Goal: Task Accomplishment & Management: Complete application form

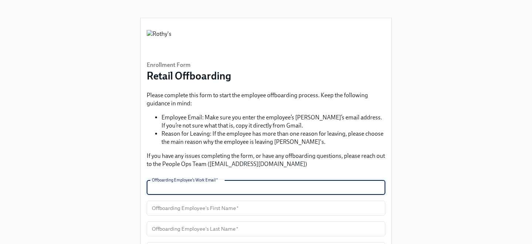
click at [163, 189] on input "text" at bounding box center [266, 187] width 239 height 15
click at [194, 187] on input "text" at bounding box center [266, 187] width 239 height 15
paste input "<jterianto@rothys.com>"
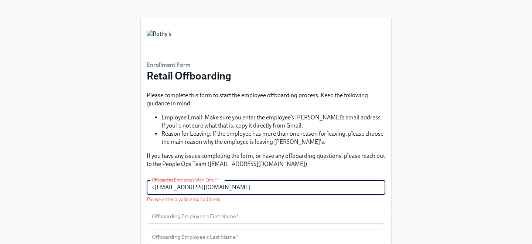
click at [155, 189] on input "<jterianto@rothys.com" at bounding box center [266, 187] width 239 height 15
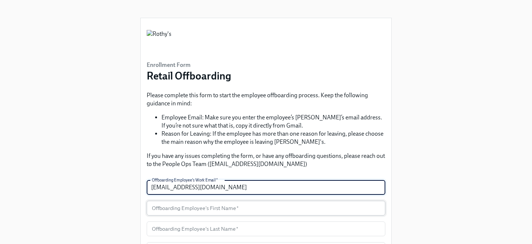
type input "jterianto@rothys.com"
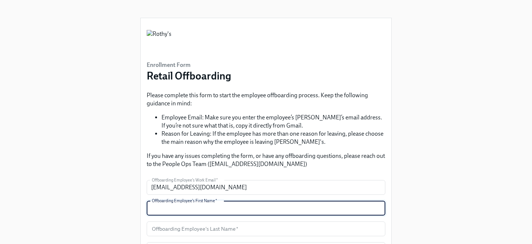
click at [172, 209] on input "text" at bounding box center [266, 208] width 239 height 15
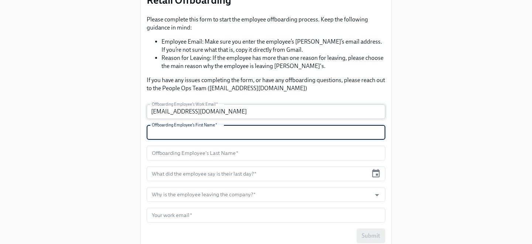
scroll to position [76, 0]
type input "Jasmine"
click at [220, 153] on input "text" at bounding box center [266, 152] width 239 height 15
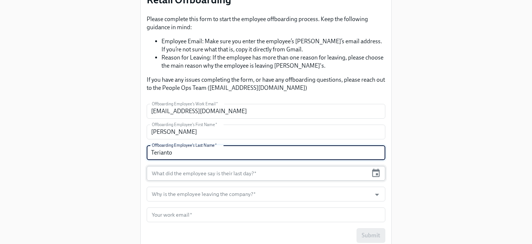
type input "Terianto"
click at [224, 173] on input "text" at bounding box center [257, 173] width 221 height 15
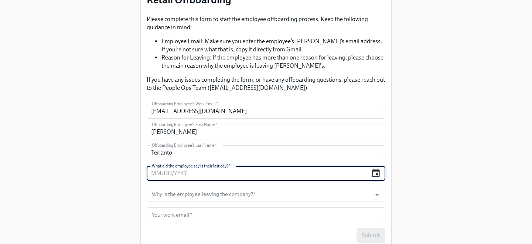
click at [377, 175] on icon "button" at bounding box center [376, 173] width 8 height 9
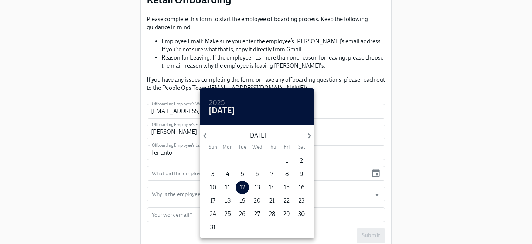
click at [213, 214] on p "24" at bounding box center [213, 214] width 6 height 8
type input "08/24/2025"
click at [154, 194] on div at bounding box center [266, 122] width 532 height 244
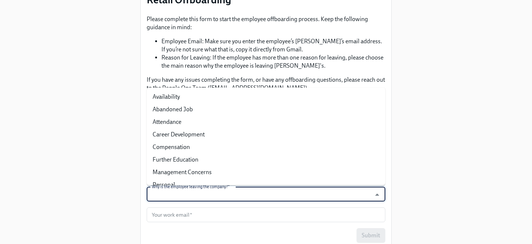
click at [170, 194] on input "Why is the employee leaving the company?   *" at bounding box center [258, 194] width 217 height 15
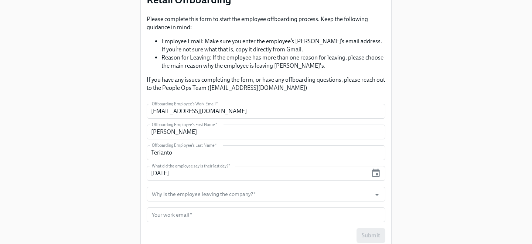
click at [431, 162] on div "Enrollment Form Retail Offboarding Please complete this form to start the emplo…" at bounding box center [266, 89] width 509 height 331
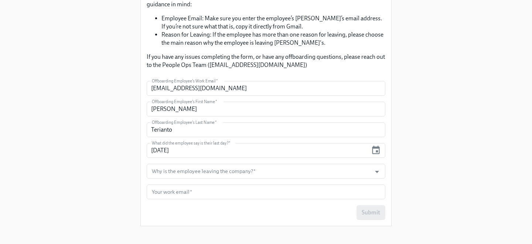
scroll to position [105, 0]
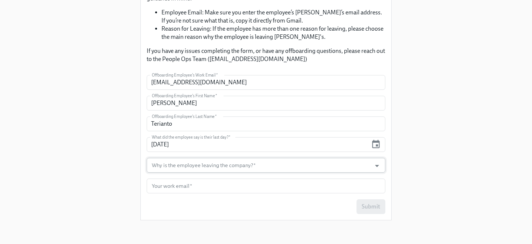
click at [366, 167] on div at bounding box center [372, 165] width 19 height 11
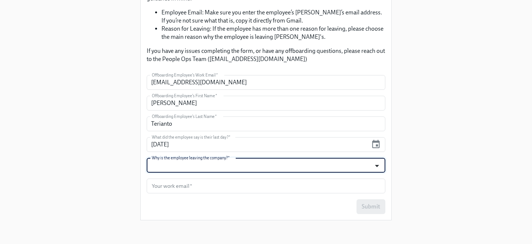
click at [374, 166] on icon "Open" at bounding box center [377, 166] width 10 height 10
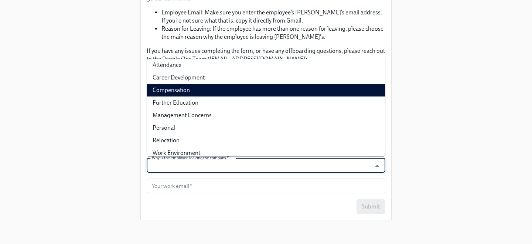
scroll to position [34, 0]
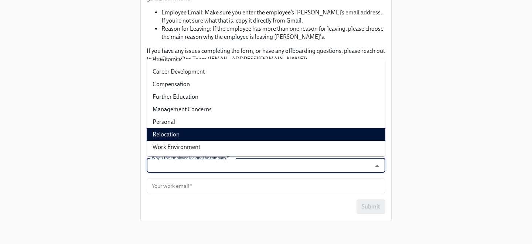
click at [215, 132] on li "Relocation" at bounding box center [266, 134] width 239 height 13
type input "Relocation"
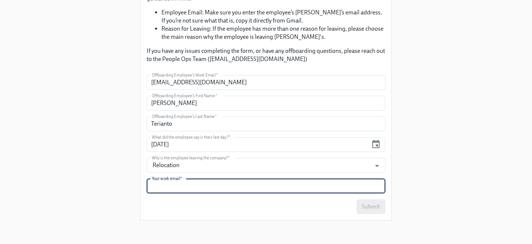
click at [184, 185] on input "text" at bounding box center [266, 186] width 239 height 15
type input "sesparza@rothys.com"
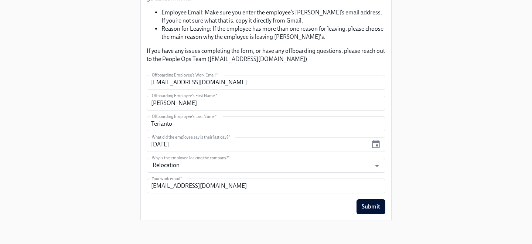
click at [183, 206] on div "Submit" at bounding box center [266, 206] width 239 height 15
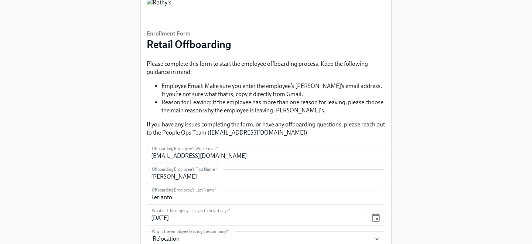
scroll to position [105, 0]
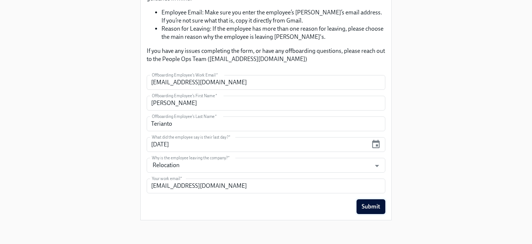
click at [376, 204] on span "Submit" at bounding box center [371, 206] width 18 height 7
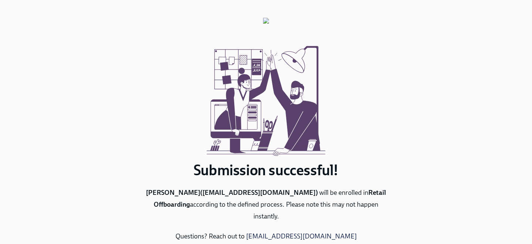
scroll to position [33, 0]
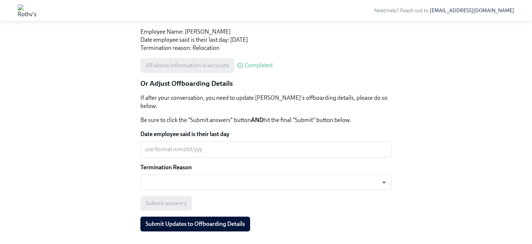
scroll to position [183, 0]
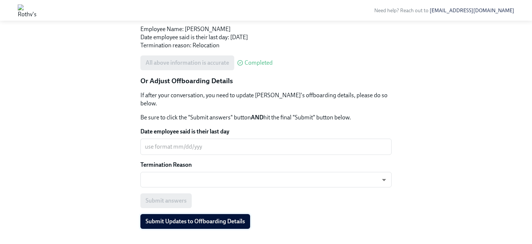
click at [181, 218] on span "Submit Updates to Offboarding Details" at bounding box center [195, 221] width 99 height 7
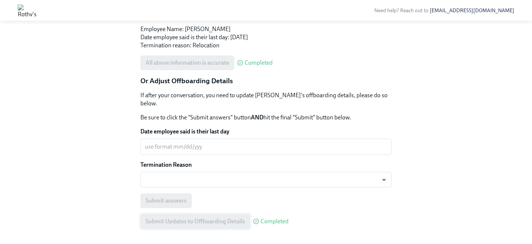
scroll to position [196, 0]
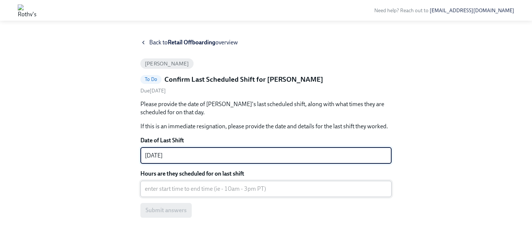
type textarea "08/24/25"
click at [270, 190] on textarea "Hours are they scheduled for on last shift" at bounding box center [266, 188] width 242 height 9
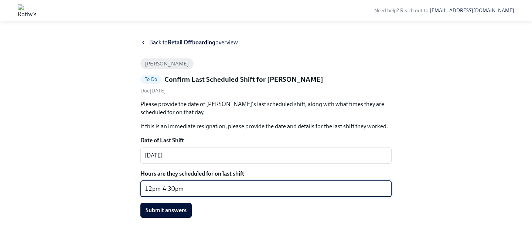
type textarea "12pm-4:30pm"
click at [166, 214] on span "Submit answers" at bounding box center [166, 210] width 41 height 7
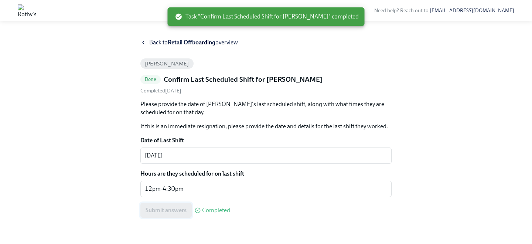
scroll to position [9, 0]
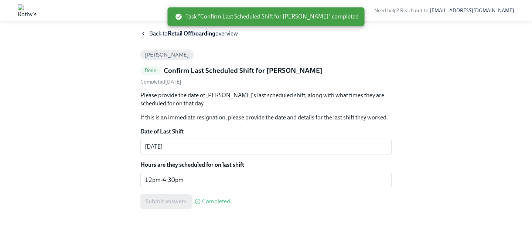
click at [145, 33] on icon at bounding box center [143, 34] width 6 height 6
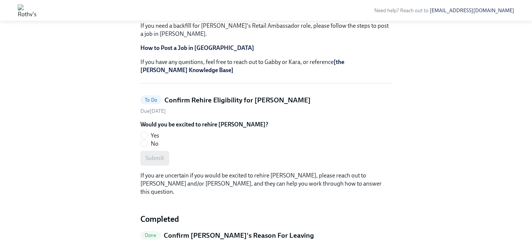
scroll to position [189, 0]
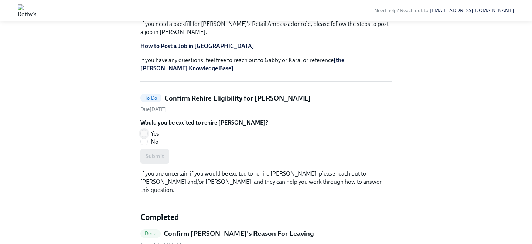
click at [147, 130] on input "Yes" at bounding box center [144, 133] width 7 height 7
radio input "true"
click at [153, 153] on span "Submit" at bounding box center [155, 156] width 18 height 7
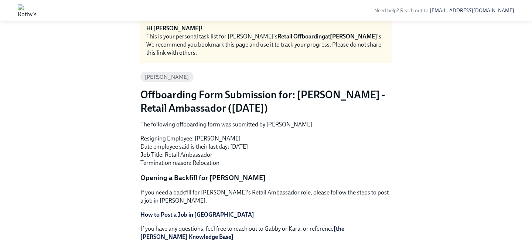
scroll to position [0, 0]
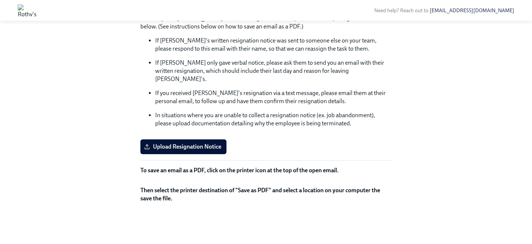
scroll to position [99, 0]
click at [170, 143] on span "Upload Resignation Notice" at bounding box center [184, 146] width 76 height 7
click at [0, 0] on input "Upload Resignation Notice" at bounding box center [0, 0] width 0 height 0
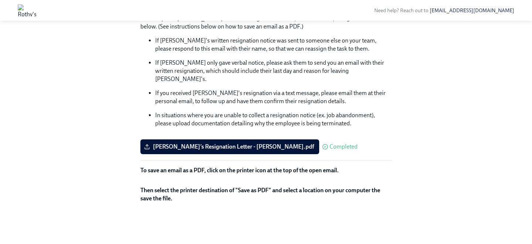
scroll to position [0, 0]
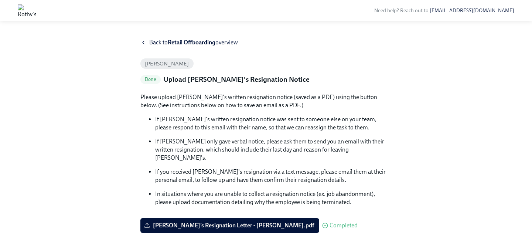
click at [144, 43] on icon at bounding box center [143, 43] width 6 height 6
